Goal: Task Accomplishment & Management: Manage account settings

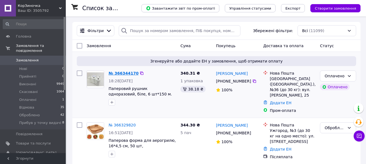
click at [122, 72] on link "№ 366344170" at bounding box center [123, 73] width 30 height 4
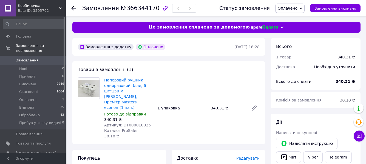
click at [292, 7] on span "Оплачено" at bounding box center [287, 8] width 20 height 4
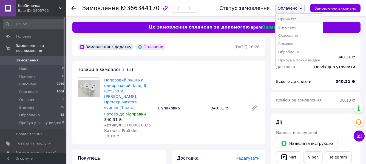
click at [293, 18] on li "Прийнято" at bounding box center [298, 19] width 47 height 8
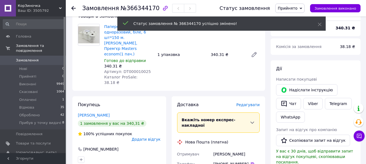
scroll to position [55, 0]
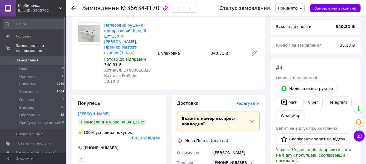
drag, startPoint x: 213, startPoint y: 130, endPoint x: 242, endPoint y: 133, distance: 29.4
click at [242, 148] on div "Тертична Марія" at bounding box center [236, 153] width 48 height 10
copy div "Тертична Марія"
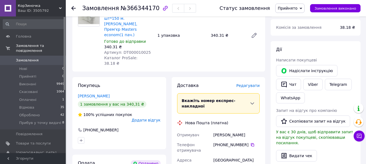
scroll to position [82, 0]
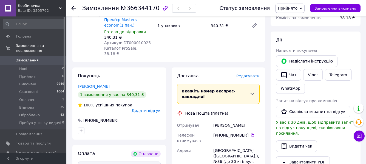
drag, startPoint x: 249, startPoint y: 113, endPoint x: 247, endPoint y: 117, distance: 5.0
click at [250, 133] on icon at bounding box center [252, 135] width 4 height 4
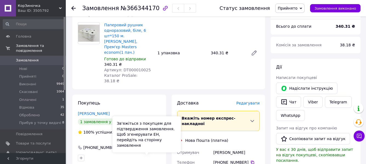
scroll to position [55, 0]
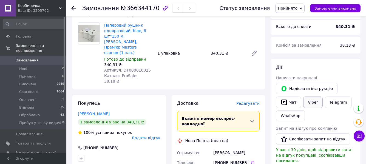
click at [310, 103] on link "Viber" at bounding box center [312, 101] width 19 height 11
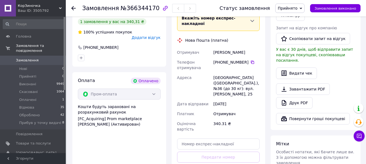
scroll to position [164, 0]
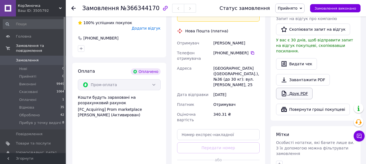
click at [300, 88] on link "Друк PDF" at bounding box center [294, 93] width 36 height 11
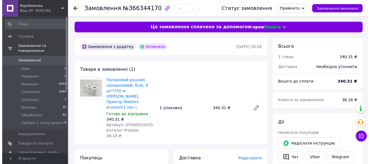
scroll to position [0, 0]
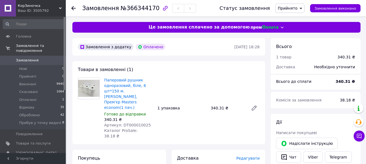
click at [296, 9] on span "Прийнято" at bounding box center [287, 8] width 20 height 4
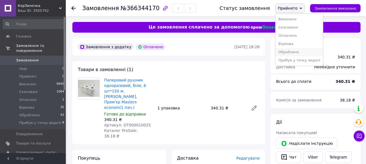
click at [306, 53] on li "Оброблено" at bounding box center [298, 52] width 47 height 8
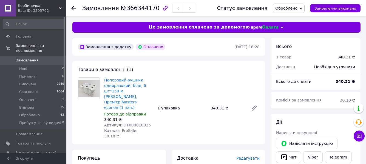
click at [31, 58] on span "Замовлення" at bounding box center [27, 60] width 23 height 5
